Goal: Task Accomplishment & Management: Use online tool/utility

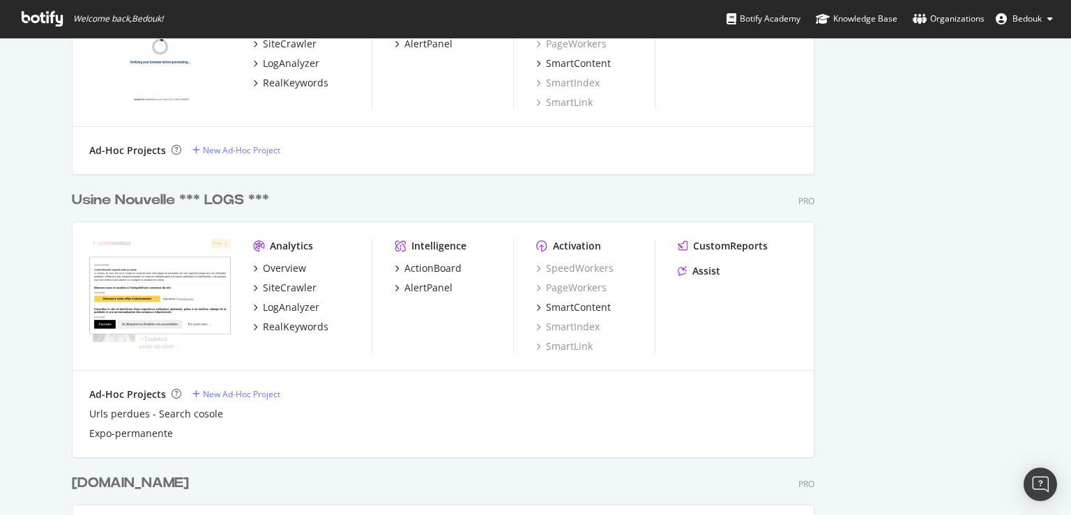
scroll to position [3481, 0]
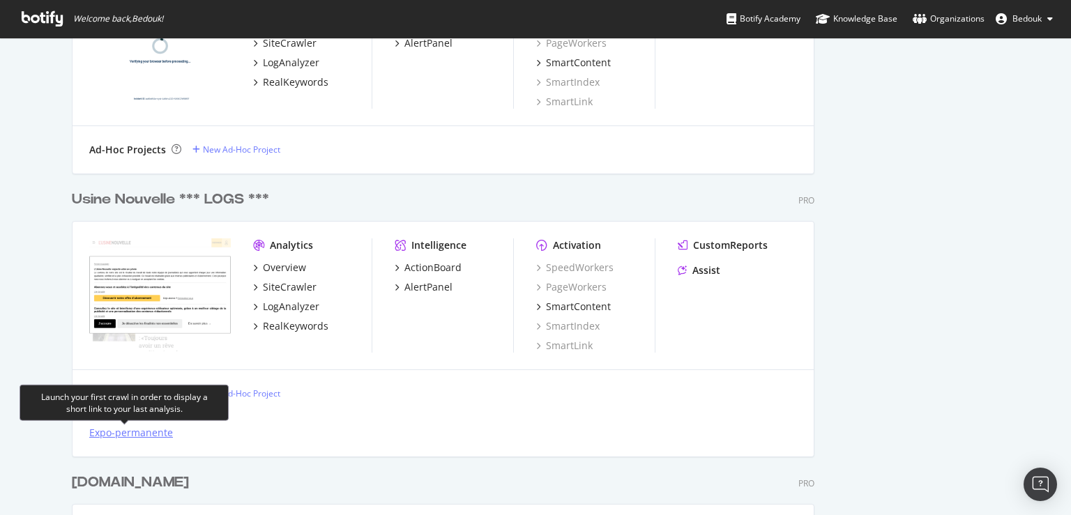
click at [113, 433] on div "Expo-permanente" at bounding box center [131, 433] width 84 height 14
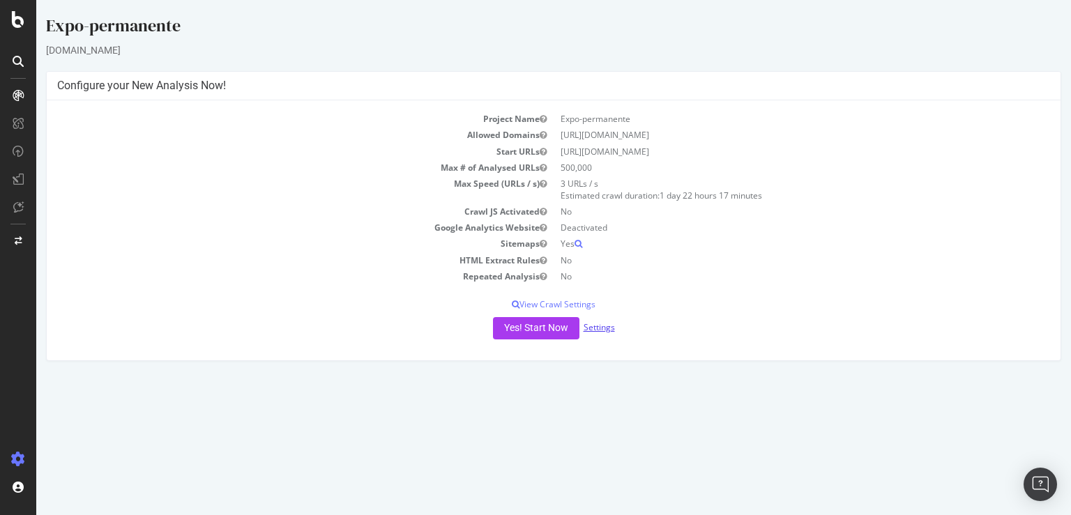
click at [605, 328] on link "Settings" at bounding box center [599, 327] width 31 height 12
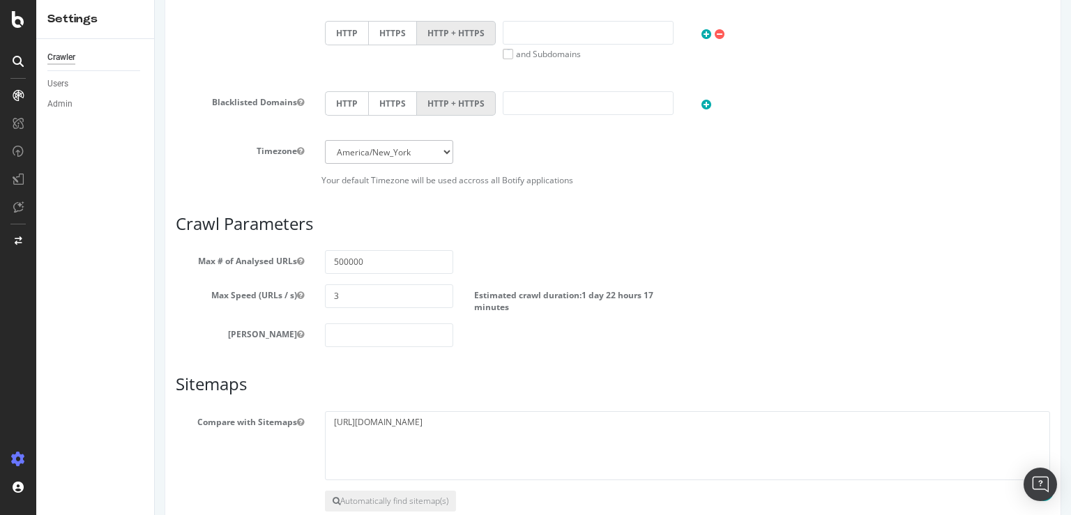
scroll to position [517, 0]
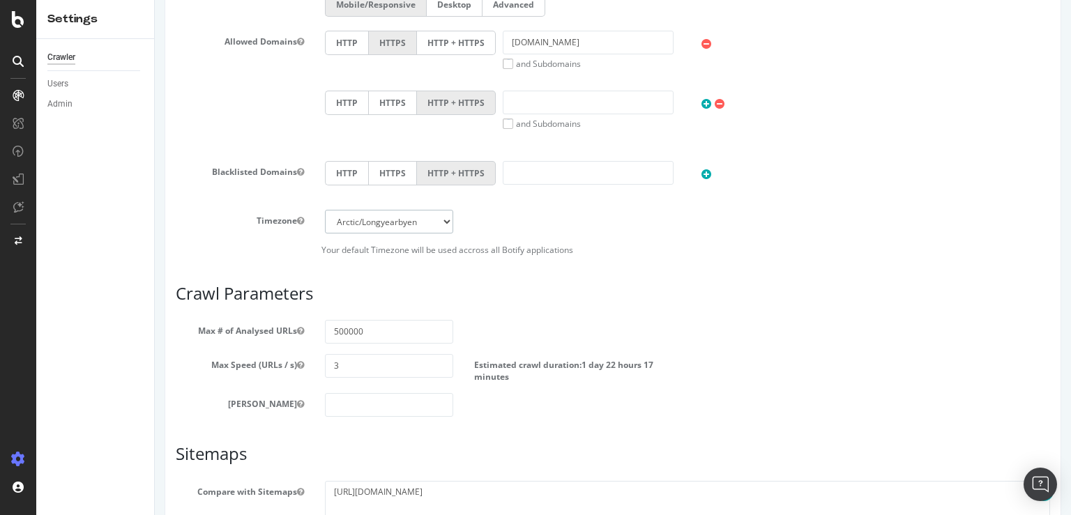
click option "Arctic/Longyearbyen" at bounding box center [155, 0] width 0 height 0
click at [395, 215] on select "[GEOGRAPHIC_DATA]/[GEOGRAPHIC_DATA] [GEOGRAPHIC_DATA]/[GEOGRAPHIC_DATA] [GEOGRA…" at bounding box center [389, 222] width 128 height 24
click at [325, 210] on select "[GEOGRAPHIC_DATA]/[GEOGRAPHIC_DATA] [GEOGRAPHIC_DATA]/[GEOGRAPHIC_DATA] [GEOGRA…" at bounding box center [389, 222] width 128 height 24
select select "Europe/[GEOGRAPHIC_DATA]"
click option "Europe/[GEOGRAPHIC_DATA]" at bounding box center [155, 0] width 0 height 0
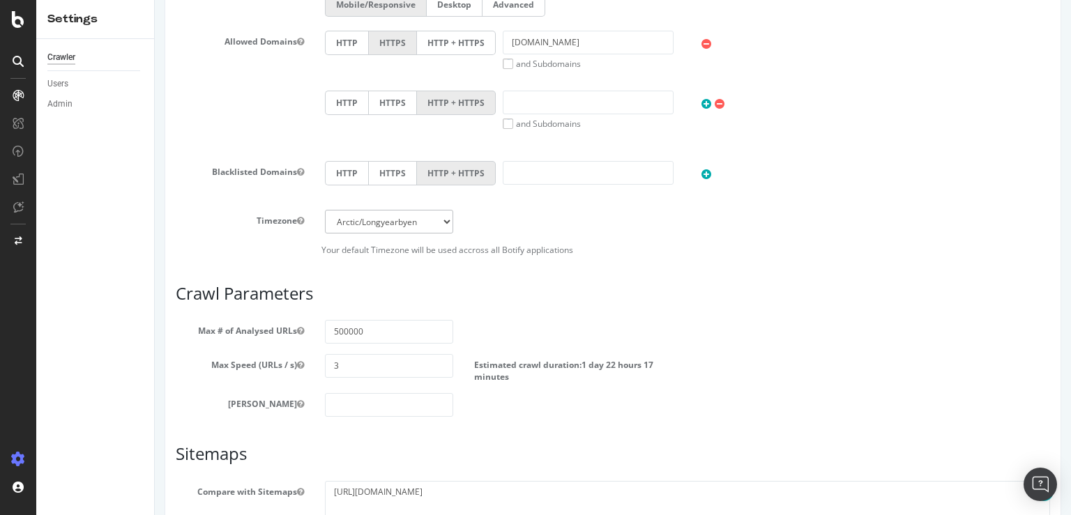
click at [587, 303] on article "Crawl Parameters Max # of Analysed URLs 500000 Max Speed (URLs / s) 3 Estimated…" at bounding box center [613, 351] width 875 height 133
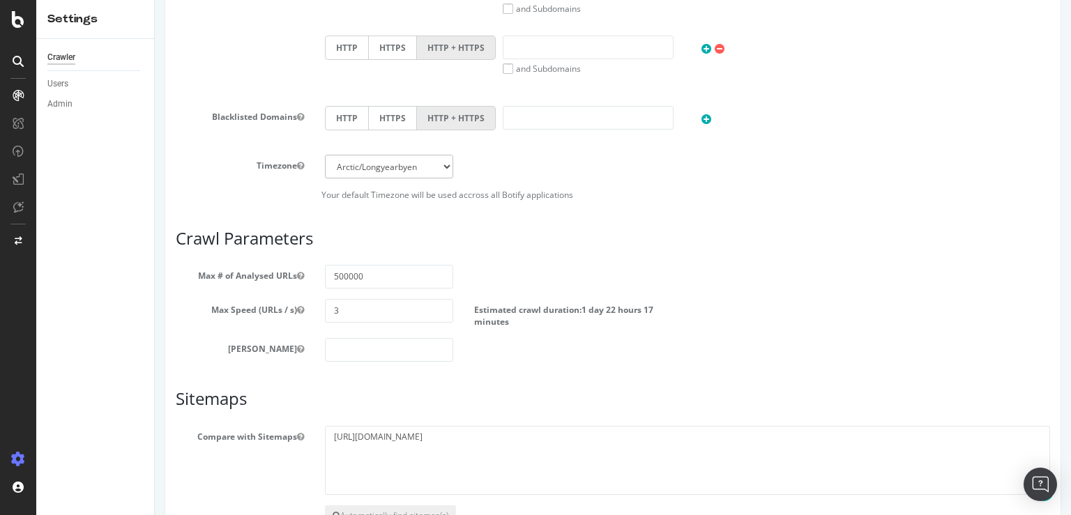
scroll to position [665, 0]
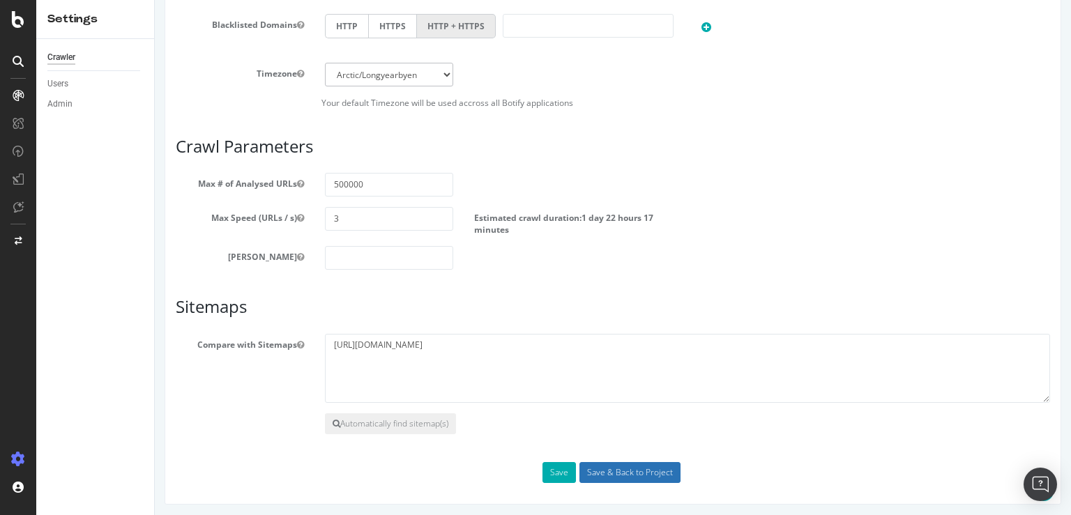
click at [592, 476] on input "Save & Back to Project" at bounding box center [630, 472] width 101 height 21
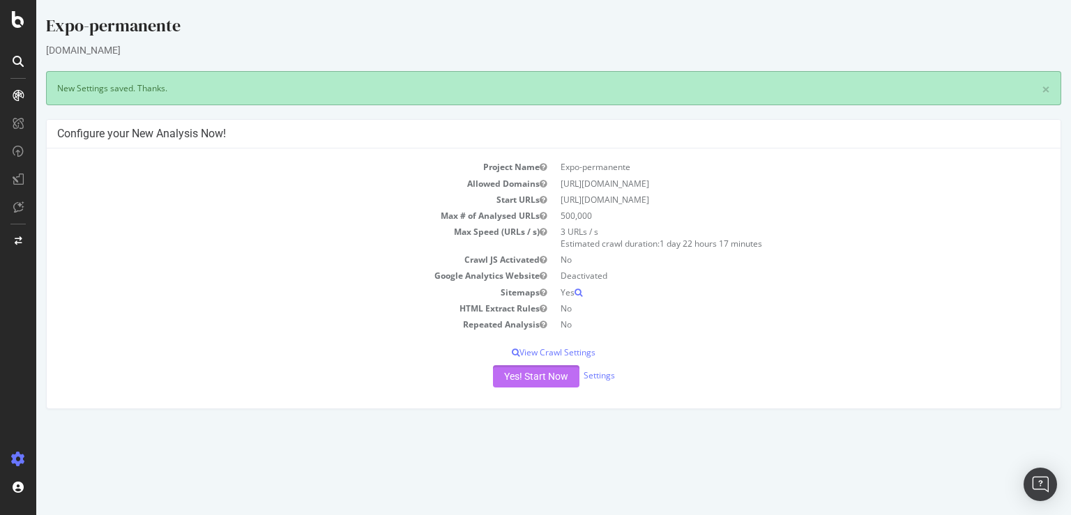
click at [538, 376] on button "Yes! Start Now" at bounding box center [536, 376] width 86 height 22
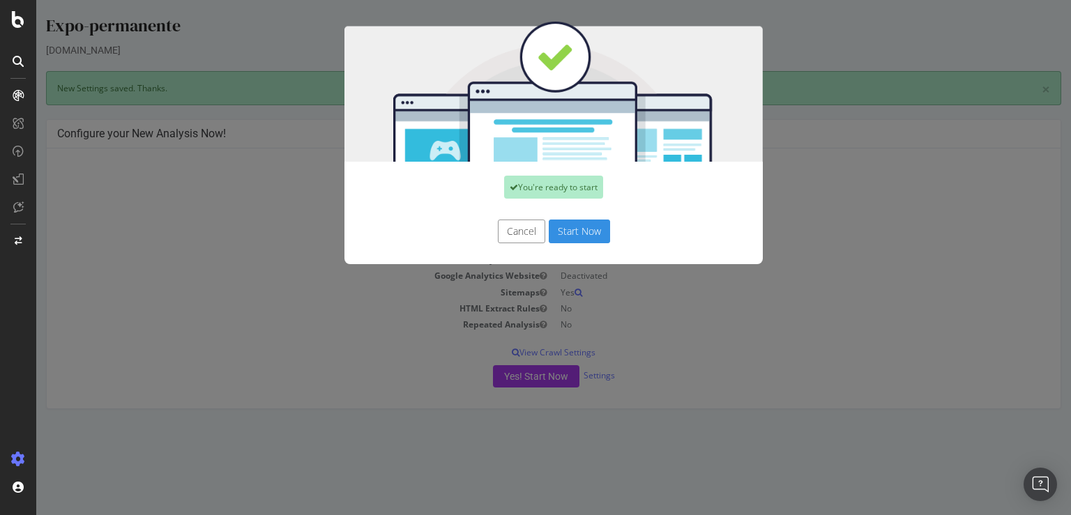
click at [568, 235] on button "Start Now" at bounding box center [579, 232] width 61 height 24
